Goal: Transaction & Acquisition: Purchase product/service

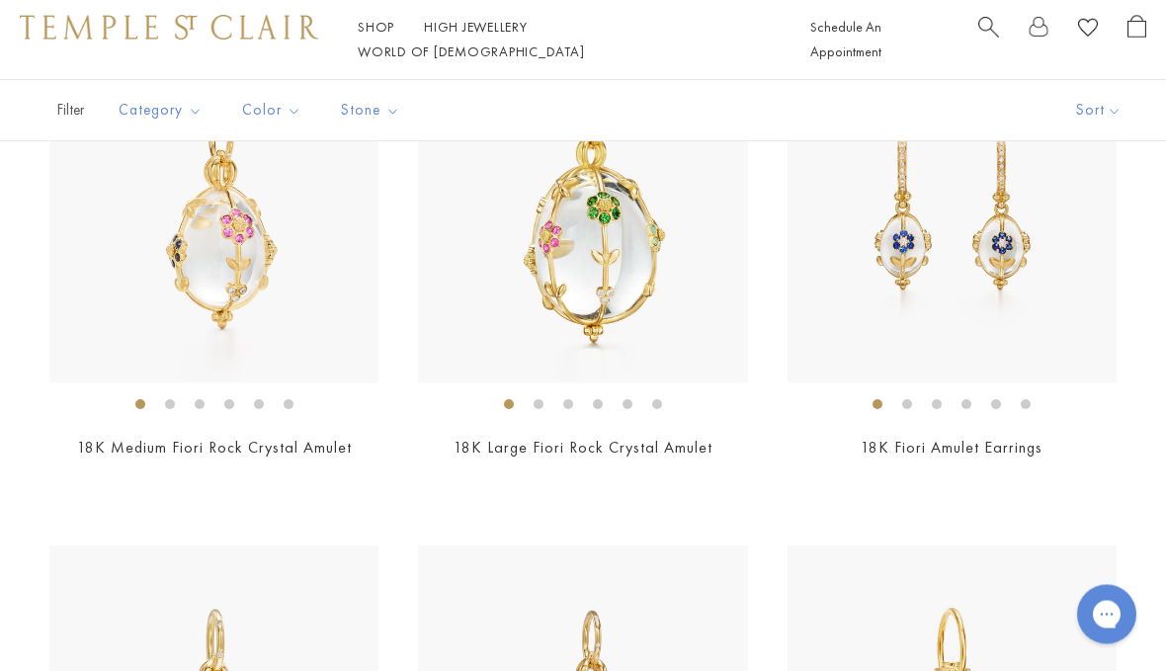
scroll to position [1993, 0]
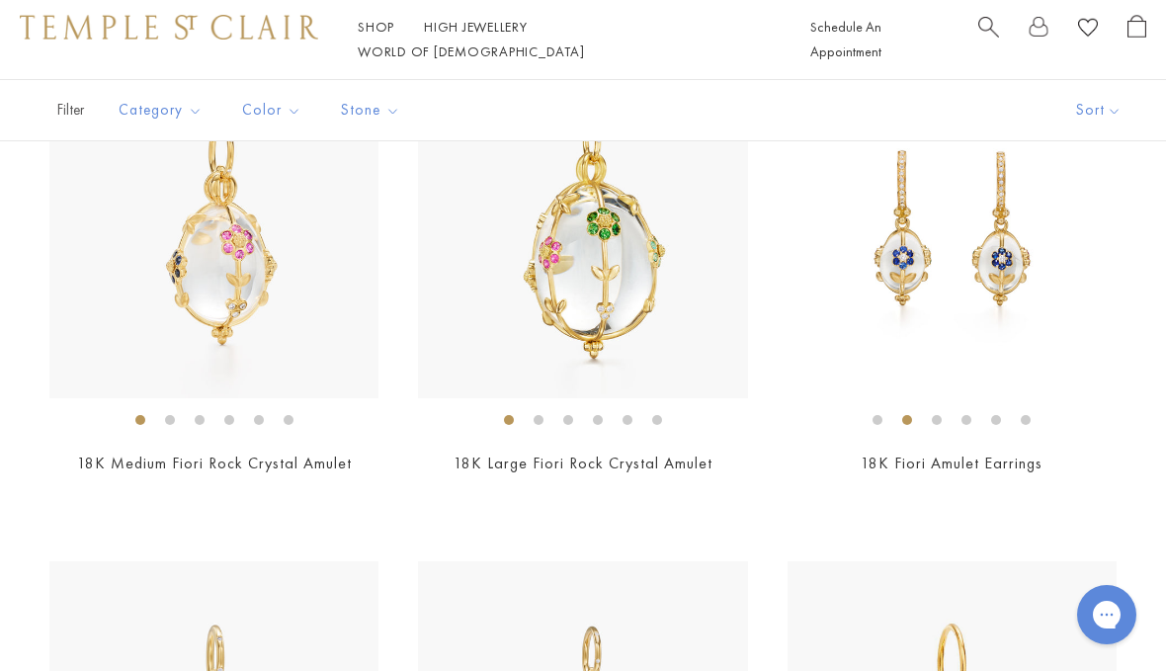
click at [1004, 289] on img at bounding box center [951, 233] width 329 height 329
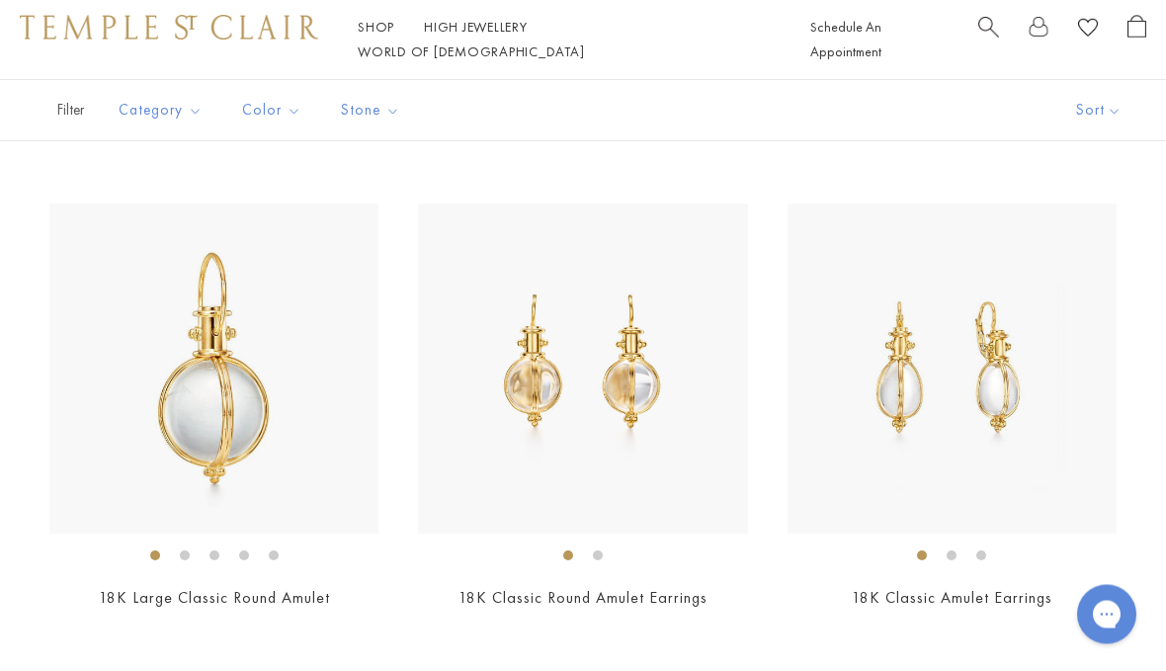
scroll to position [2866, 0]
click at [993, 429] on img at bounding box center [951, 367] width 329 height 329
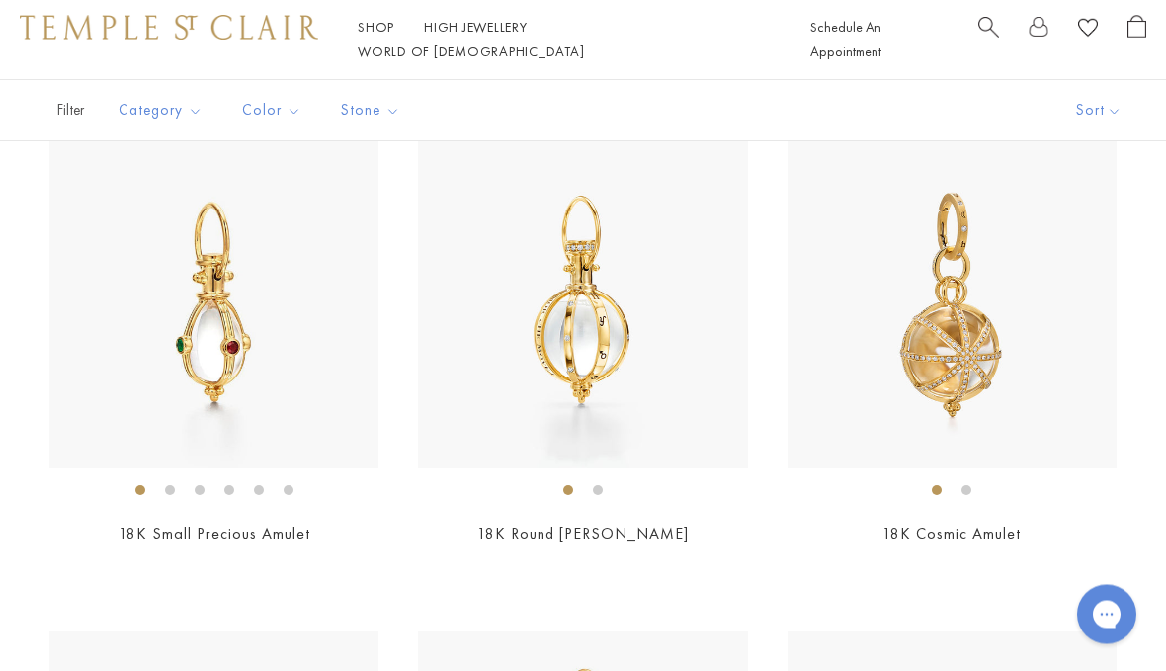
scroll to position [5414, 0]
click at [246, 336] on img at bounding box center [213, 303] width 329 height 329
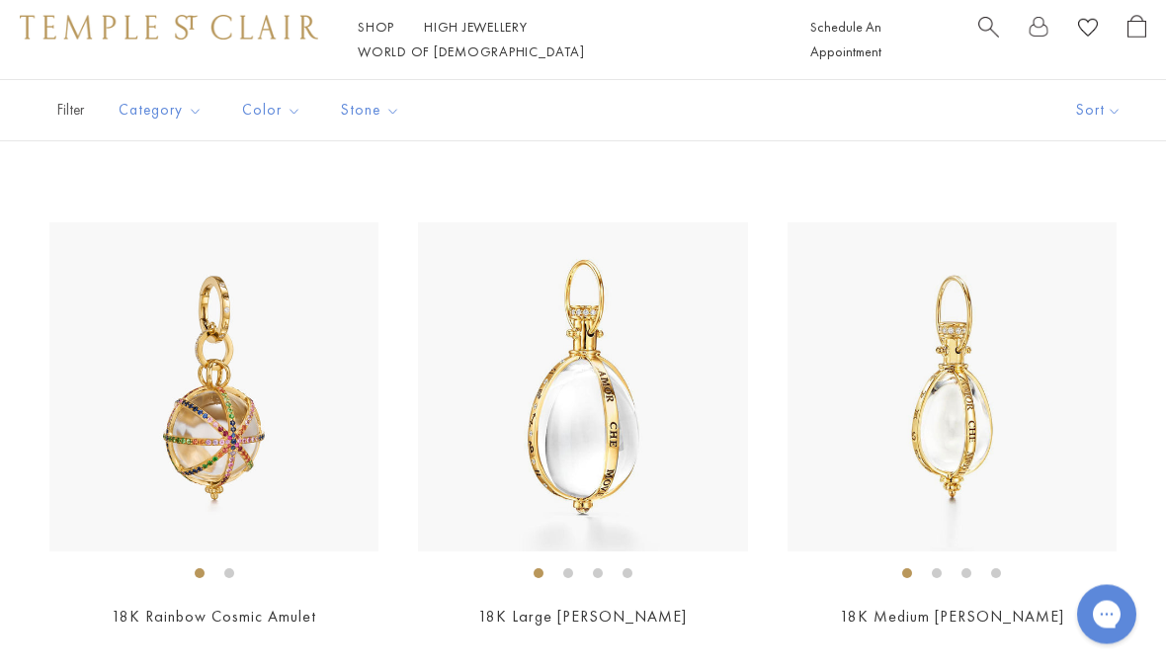
scroll to position [5823, 0]
click at [596, 431] on img at bounding box center [582, 386] width 329 height 329
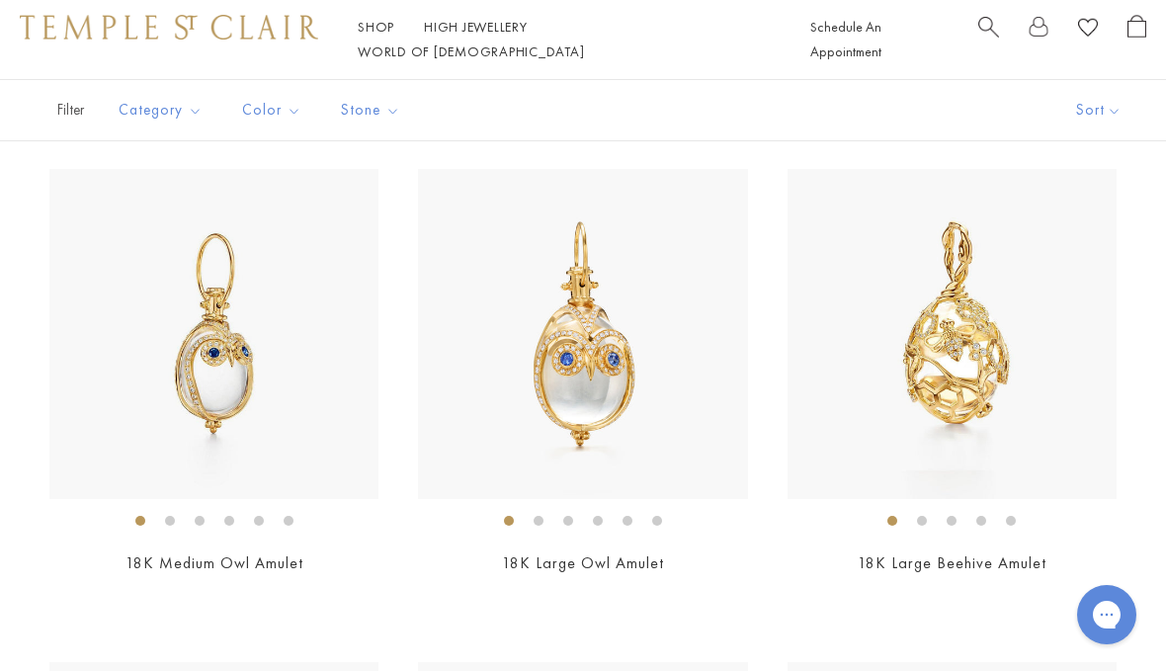
scroll to position [6946, 0]
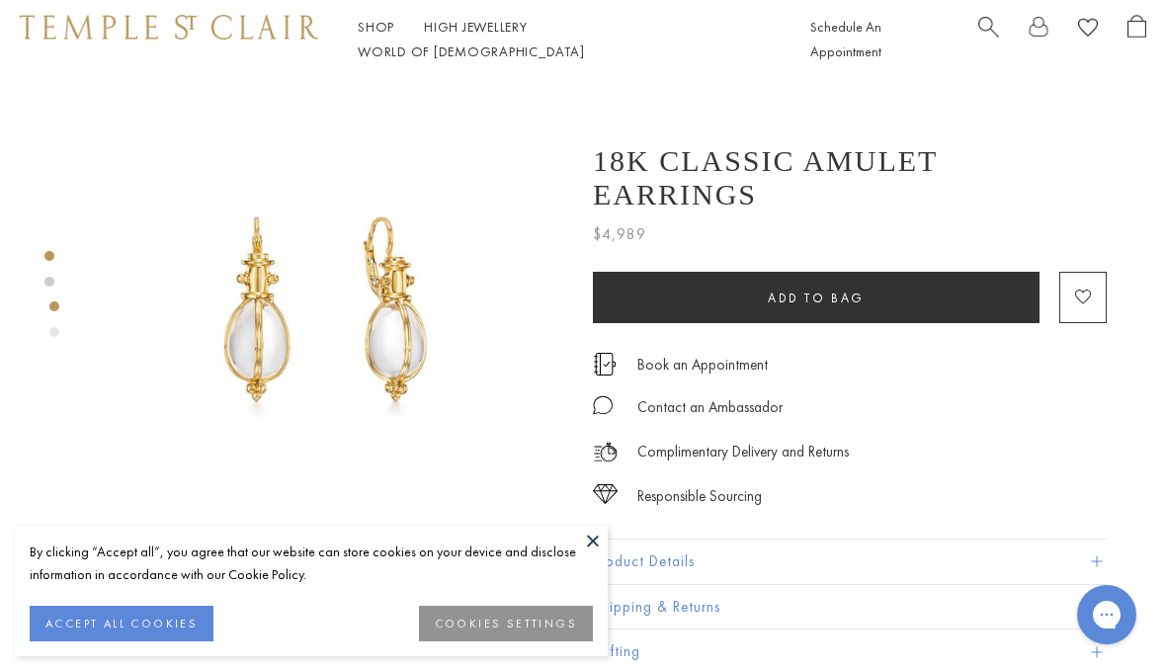
click at [593, 545] on button at bounding box center [593, 541] width 30 height 30
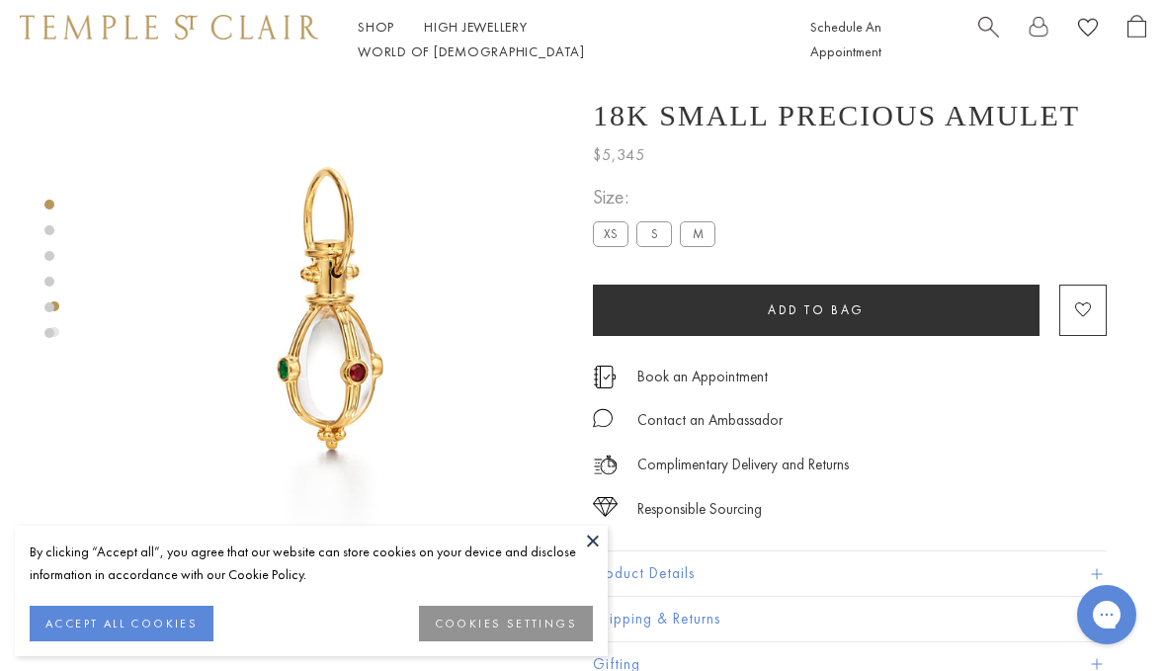
click at [608, 239] on label "XS" at bounding box center [611, 233] width 36 height 25
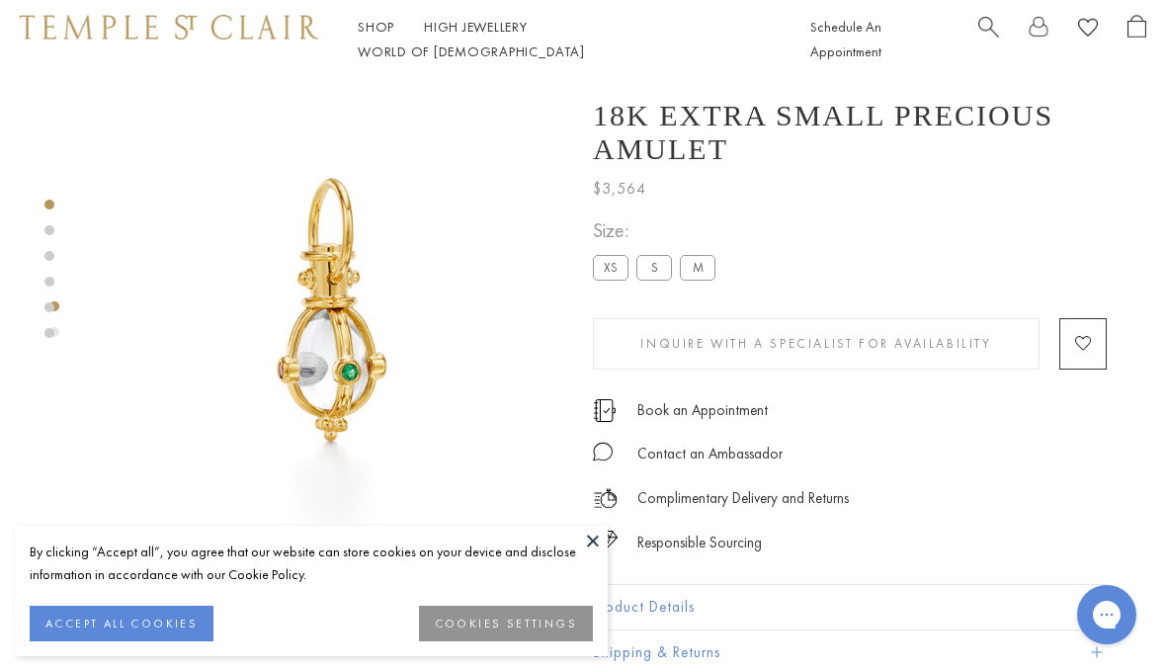
click at [657, 278] on label "S" at bounding box center [654, 267] width 36 height 25
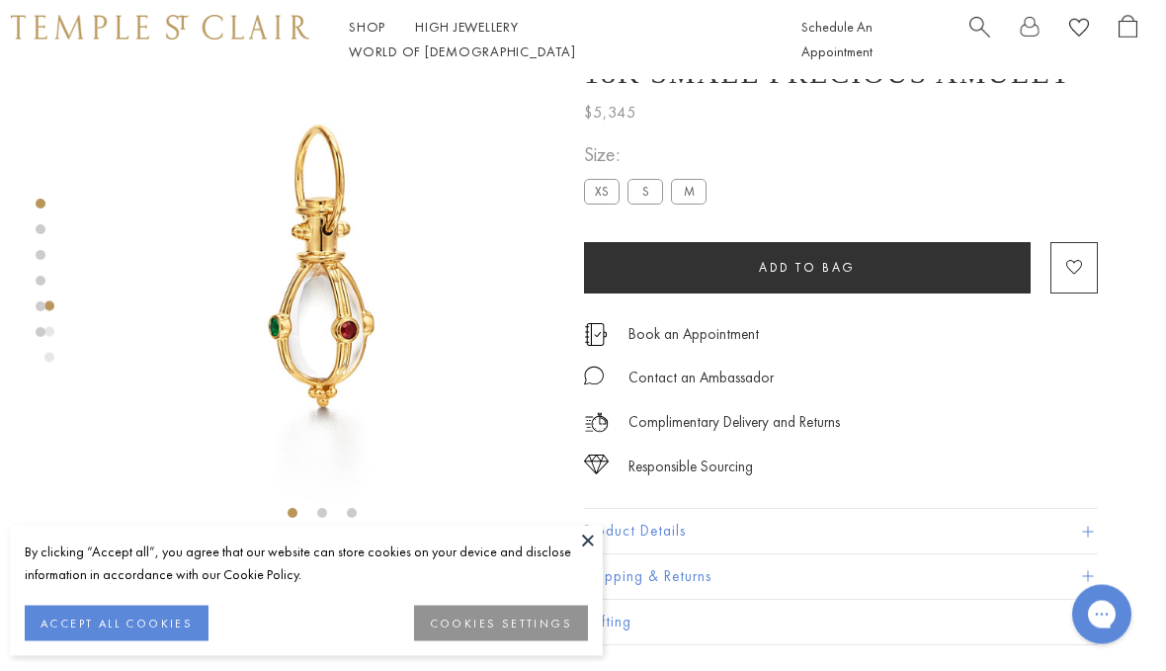
scroll to position [0, 4]
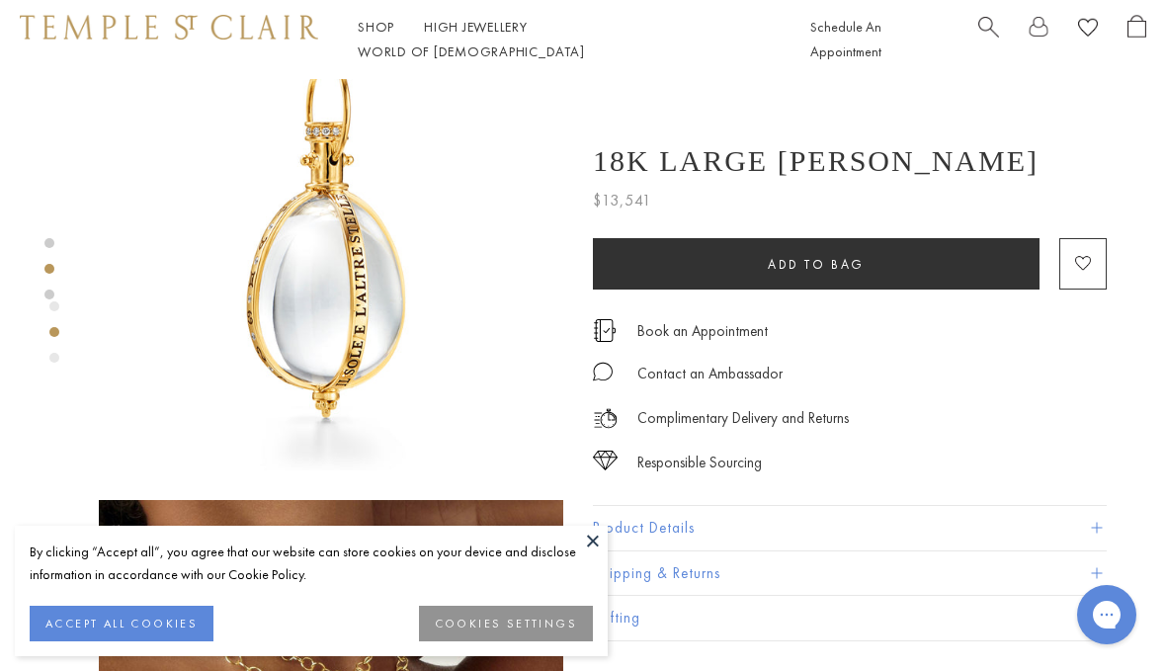
scroll to position [493, 0]
